Goal: Task Accomplishment & Management: Manage account settings

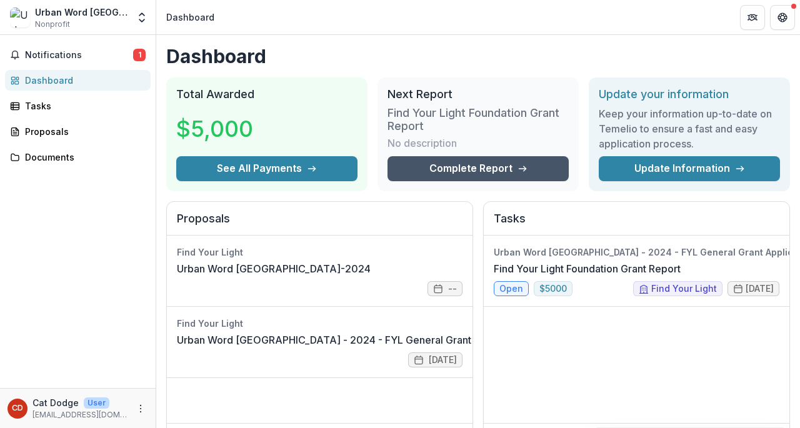
click at [467, 167] on link "Complete Report" at bounding box center [477, 168] width 181 height 25
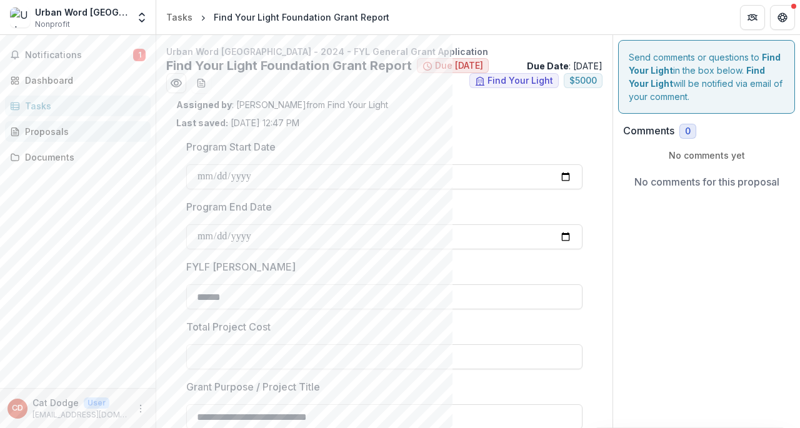
click at [54, 127] on div "Proposals" at bounding box center [83, 131] width 116 height 13
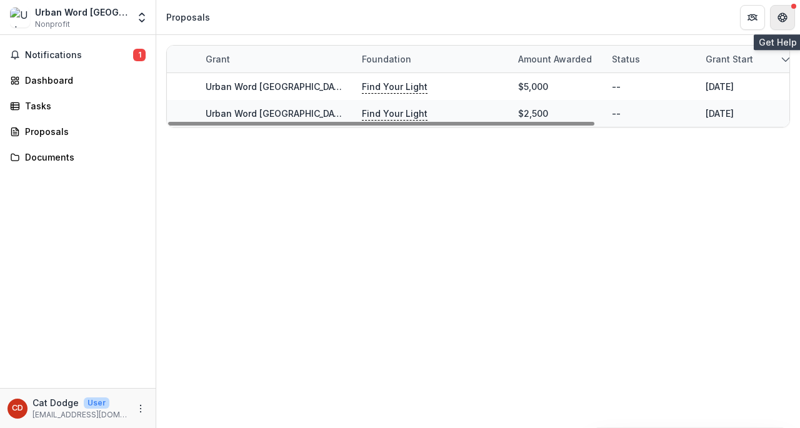
click at [778, 23] on button "Get Help" at bounding box center [782, 17] width 25 height 25
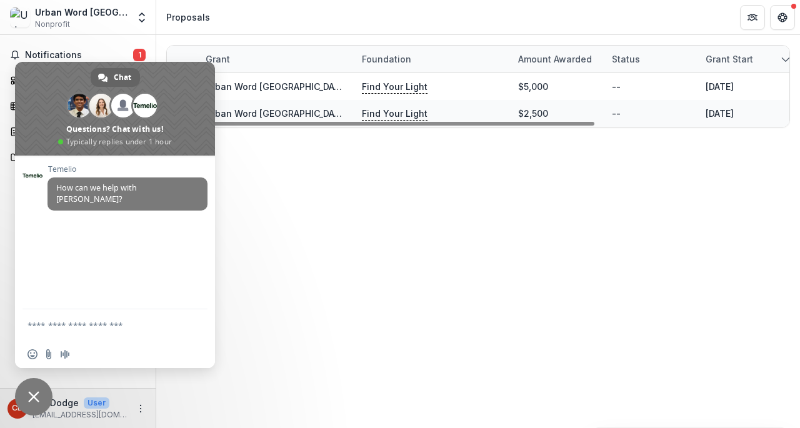
click at [494, 292] on div "Grant Foundation Amount awarded Status Grant start Grant end Due Date Report Du…" at bounding box center [477, 231] width 643 height 393
click at [74, 22] on div "Urban Word NYC Nonprofit" at bounding box center [81, 18] width 93 height 24
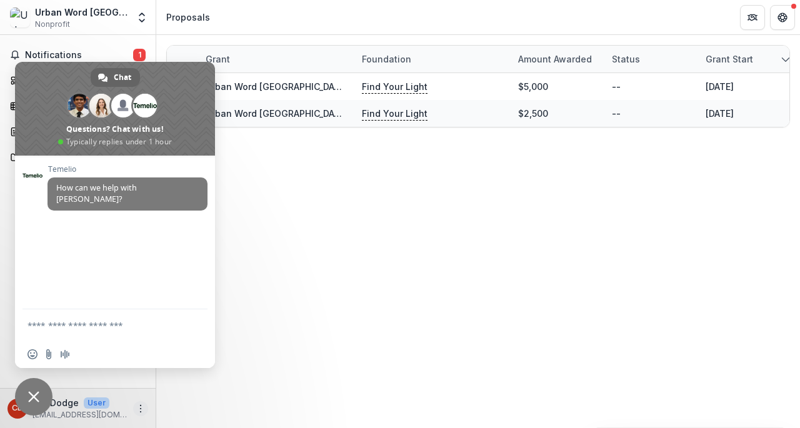
click at [136, 412] on icon "More" at bounding box center [141, 409] width 10 height 10
click at [174, 401] on button "Logout" at bounding box center [223, 402] width 134 height 21
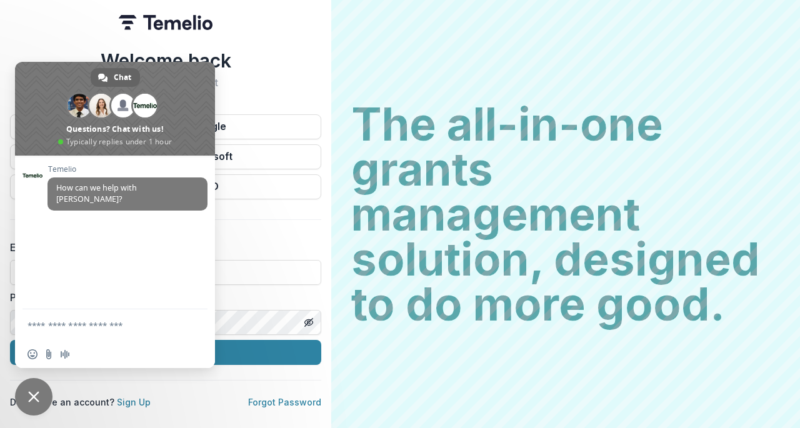
drag, startPoint x: 200, startPoint y: 34, endPoint x: 331, endPoint y: 76, distance: 137.7
click at [331, 76] on div "The all-in-one grants management solution, designed to do more good. The all-in…" at bounding box center [565, 214] width 468 height 428
click at [296, 240] on label "Email" at bounding box center [162, 247] width 304 height 15
click at [287, 272] on input at bounding box center [165, 272] width 311 height 25
click at [264, 273] on input at bounding box center [165, 272] width 311 height 25
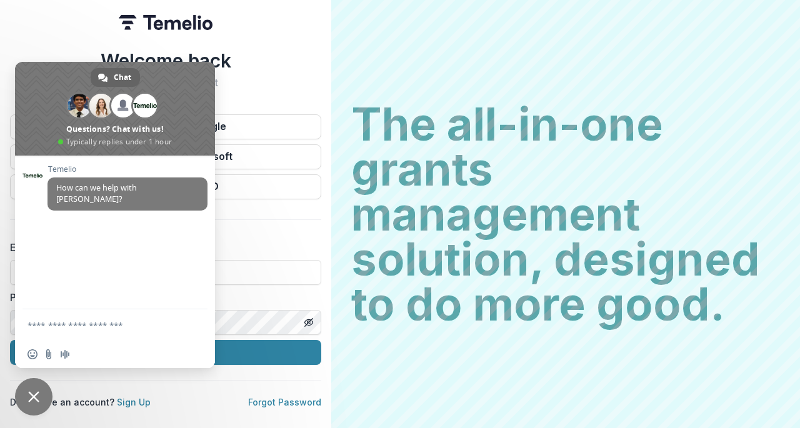
click at [204, 77] on span at bounding box center [115, 109] width 200 height 94
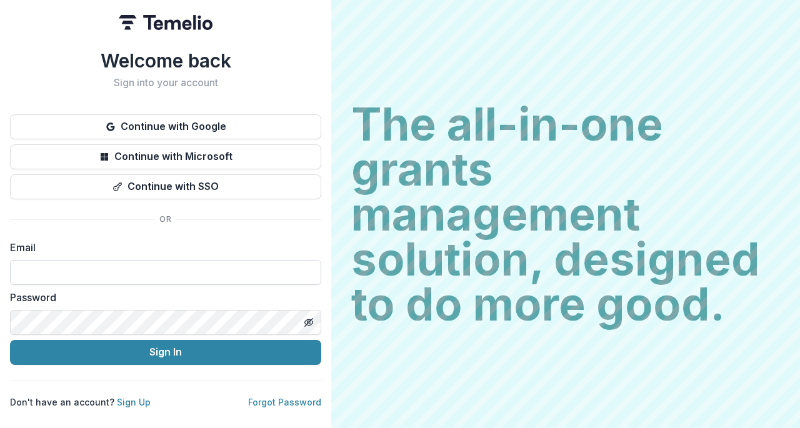
click at [155, 264] on input at bounding box center [165, 272] width 311 height 25
type input "*"
type input "**********"
click at [307, 332] on button "Toggle password visibility" at bounding box center [309, 322] width 20 height 20
click at [0, 304] on div "**********" at bounding box center [165, 214] width 331 height 428
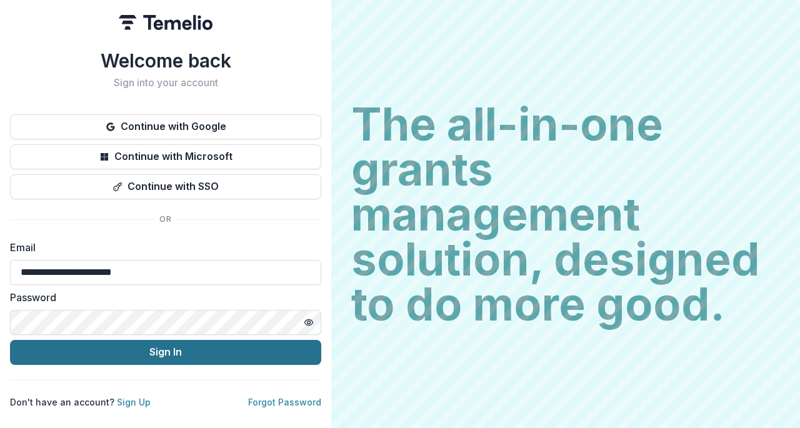
click at [145, 358] on button "Sign In" at bounding box center [165, 352] width 311 height 25
